Goal: Task Accomplishment & Management: Use online tool/utility

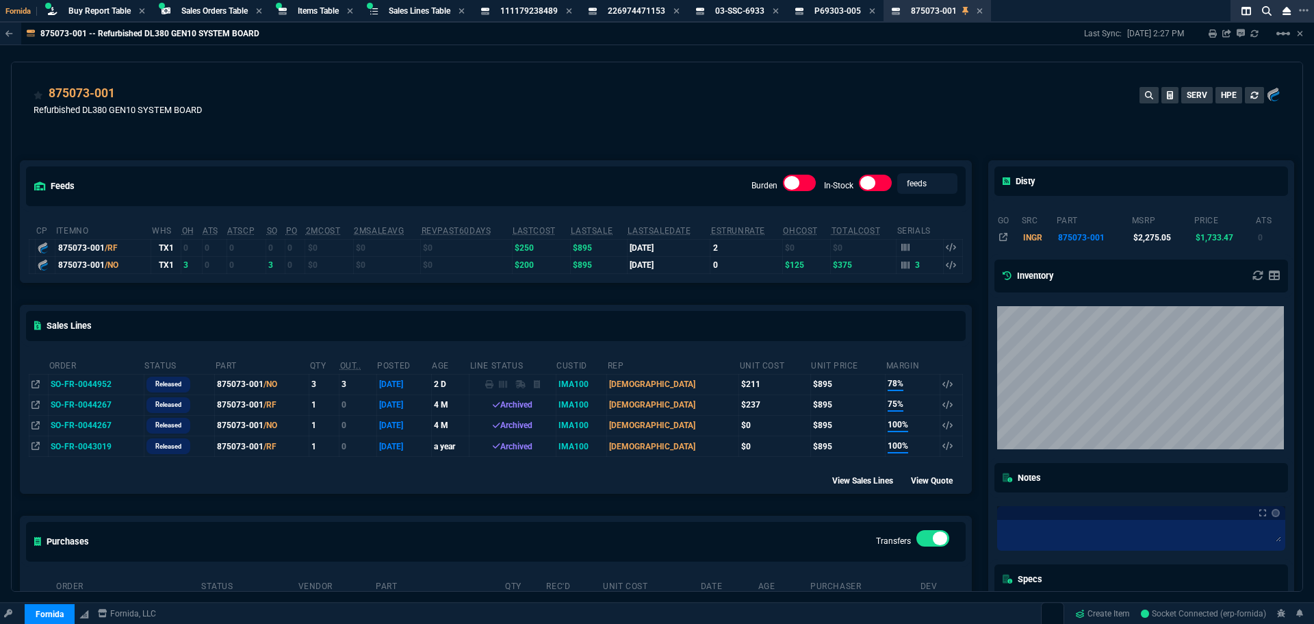
select select "9: OCAM"
click at [572, 10] on icon at bounding box center [569, 10] width 5 height 5
click at [564, 10] on icon at bounding box center [561, 11] width 6 height 8
click at [561, 10] on icon at bounding box center [558, 10] width 5 height 5
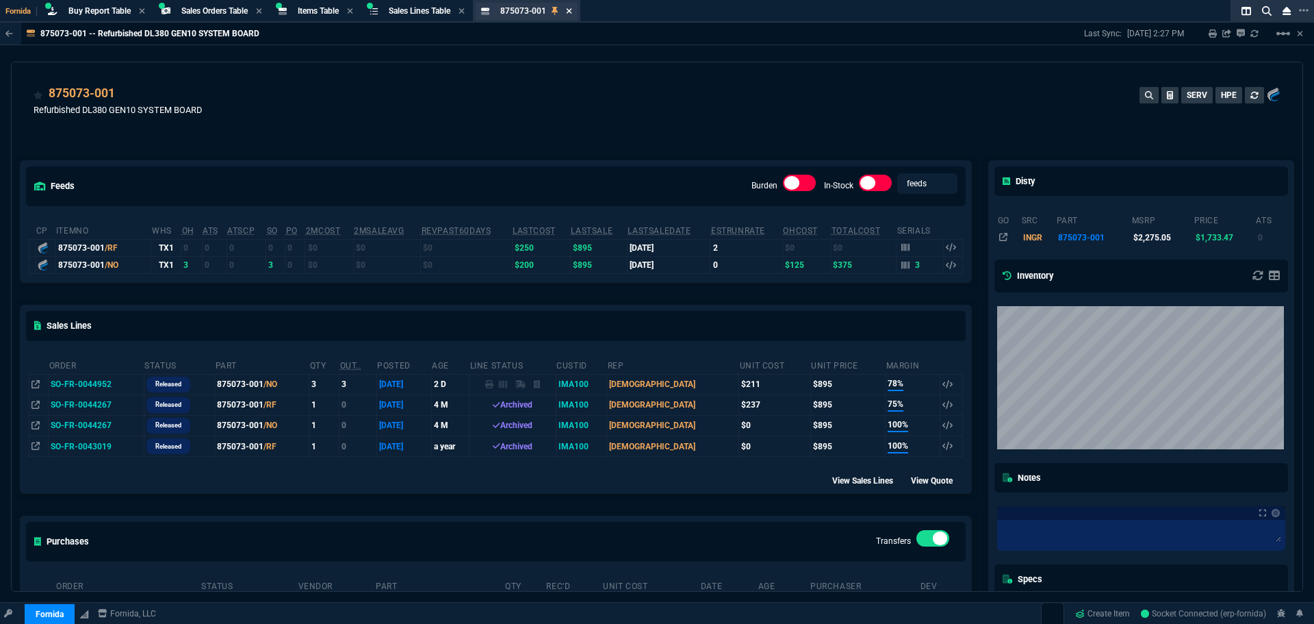
click at [572, 10] on icon at bounding box center [569, 10] width 5 height 5
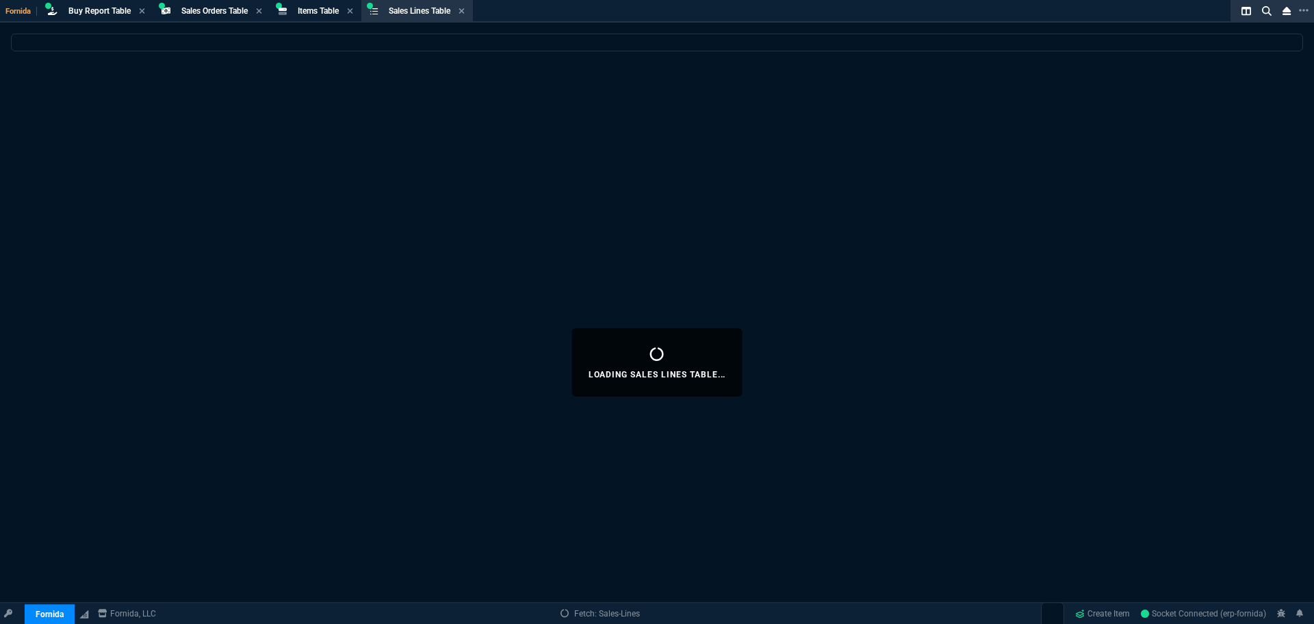
select select
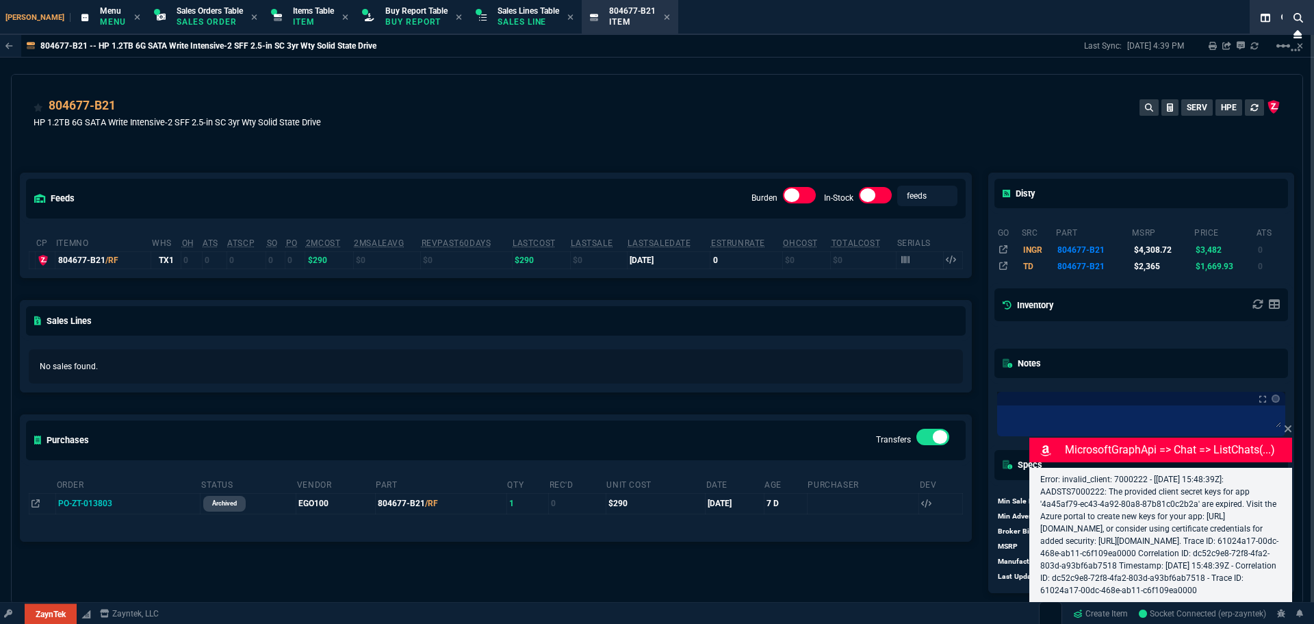
type input "11"
type input "52"
select select "9: OCAM"
